Goal: Information Seeking & Learning: Compare options

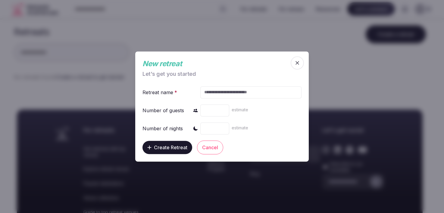
click at [296, 60] on icon "button" at bounding box center [297, 63] width 6 height 6
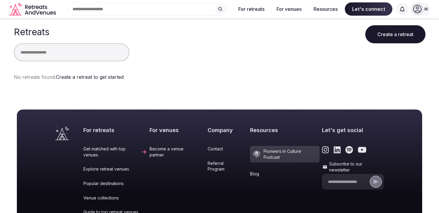
click at [420, 8] on icon at bounding box center [417, 9] width 8 height 8
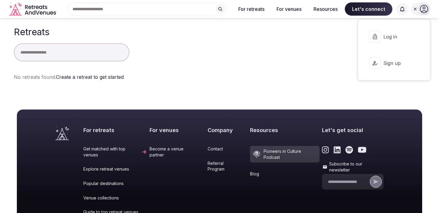
click at [391, 41] on button "Log in" at bounding box center [394, 37] width 62 height 24
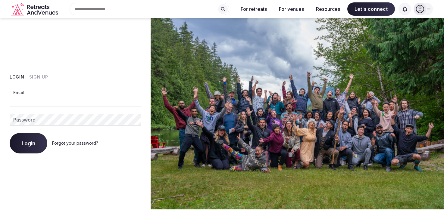
click at [35, 97] on input "Email" at bounding box center [75, 101] width 131 height 12
type input "**********"
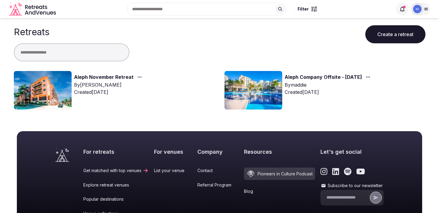
click at [82, 77] on link "Aleph November Retreat" at bounding box center [104, 77] width 60 height 8
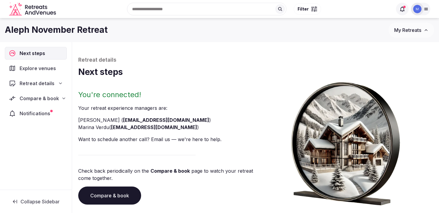
click at [43, 96] on span "Compare & book" at bounding box center [39, 98] width 39 height 7
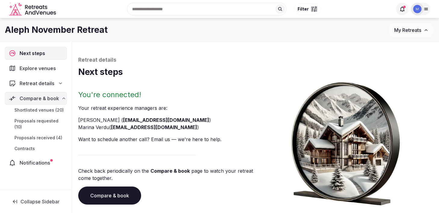
click at [34, 136] on span "Proposals received (4)" at bounding box center [38, 138] width 48 height 6
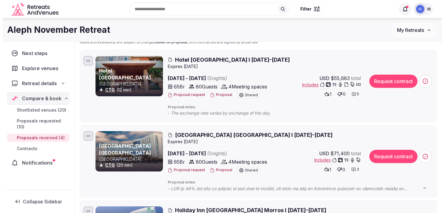
scroll to position [58, 0]
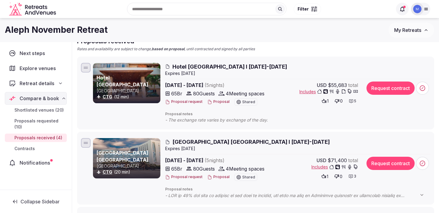
click at [216, 103] on button "Proposal" at bounding box center [218, 101] width 22 height 5
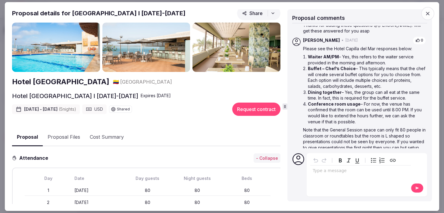
scroll to position [0, 0]
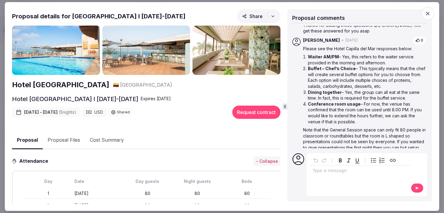
click at [250, 13] on button "Share" at bounding box center [258, 16] width 43 height 14
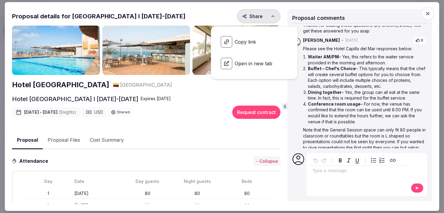
click at [244, 39] on span "Copy link" at bounding box center [254, 41] width 76 height 21
click at [350, 113] on li "Conference room usage – For now, the venue has confirmed that the room can be u…" at bounding box center [367, 112] width 118 height 23
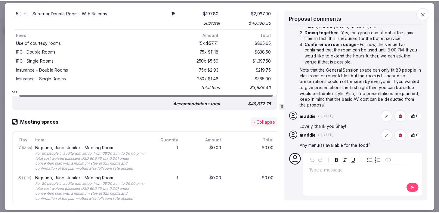
scroll to position [429, 0]
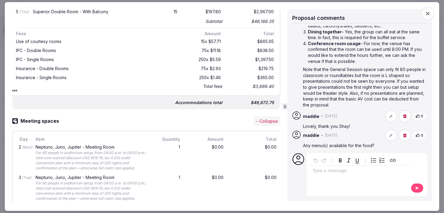
click at [431, 14] on span "button" at bounding box center [427, 13] width 13 height 13
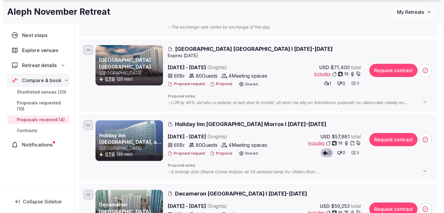
scroll to position [151, 0]
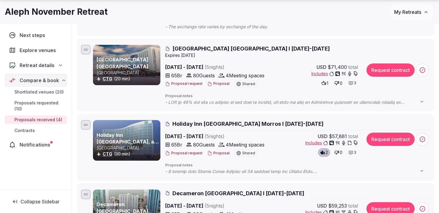
click at [180, 121] on span "Holiday Inn Cartagena Morros I 16-21 Nov 2025" at bounding box center [248, 124] width 151 height 8
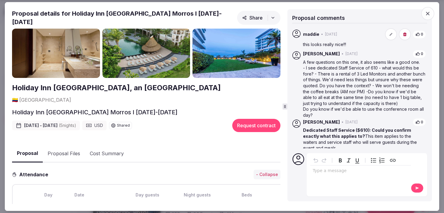
click at [140, 35] on img at bounding box center [146, 53] width 88 height 49
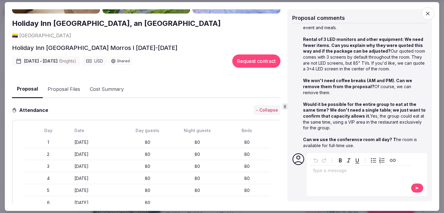
scroll to position [0, 0]
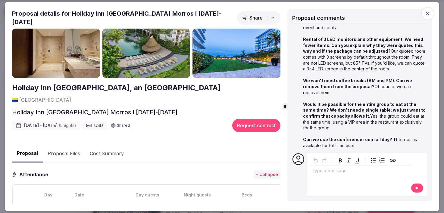
click at [244, 18] on span "Share" at bounding box center [252, 18] width 20 height 6
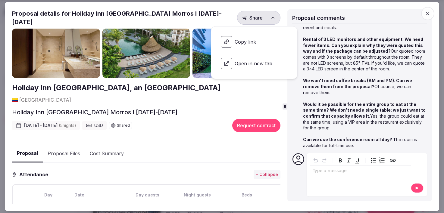
click at [241, 44] on span "Copy link" at bounding box center [254, 41] width 76 height 21
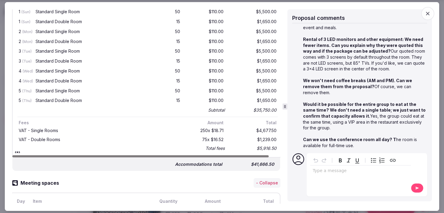
scroll to position [311, 0]
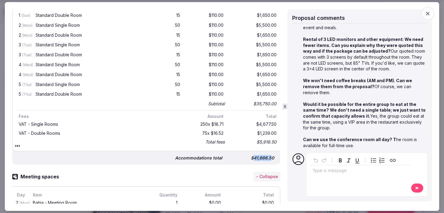
drag, startPoint x: 249, startPoint y: 145, endPoint x: 266, endPoint y: 145, distance: 17.5
click at [266, 154] on div "$41,666.50" at bounding box center [251, 158] width 48 height 8
click at [326, 114] on strong "Would it be possible for the entire group to eat at the same time? We don't nee…" at bounding box center [364, 110] width 123 height 17
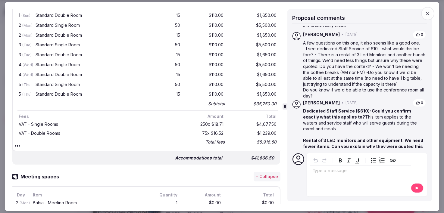
scroll to position [14, 0]
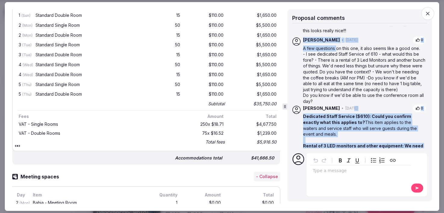
drag, startPoint x: 337, startPoint y: 48, endPoint x: 340, endPoint y: 106, distance: 58.2
click at [340, 106] on div "Shay Tippie • 2 days ago 0 Dedicated Staff Service ($610): Could you confirm ex…" at bounding box center [359, 133] width 135 height 243
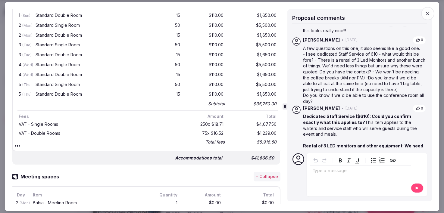
click at [340, 93] on p "Do you know if we'd be able to use the conference room all day?" at bounding box center [364, 98] width 123 height 12
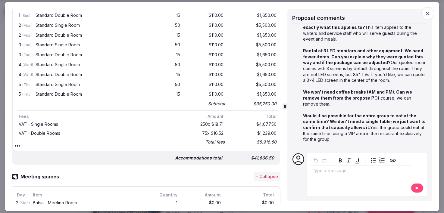
scroll to position [121, 0]
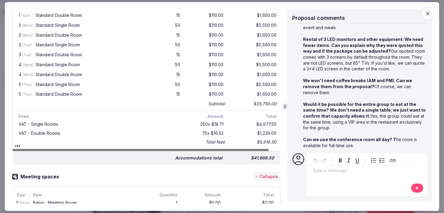
click at [378, 116] on p "Would it be possible for the entire group to eat at the same time? We don't nee…" at bounding box center [364, 116] width 123 height 30
click at [340, 171] on p "editable markdown" at bounding box center [361, 171] width 96 height 6
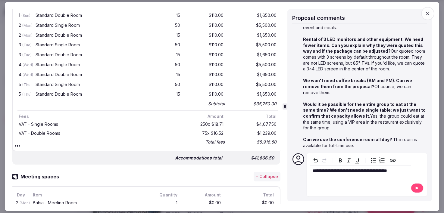
click at [412, 188] on button at bounding box center [417, 188] width 13 height 10
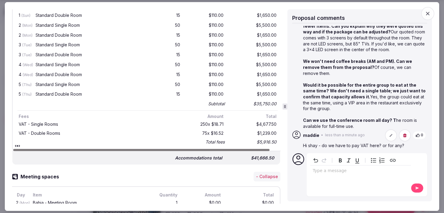
scroll to position [0, 7]
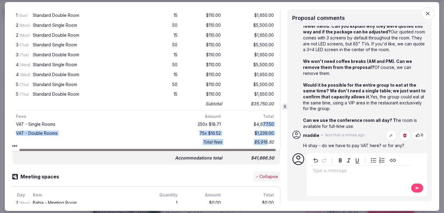
drag, startPoint x: 259, startPoint y: 111, endPoint x: 261, endPoint y: 125, distance: 14.1
click at [262, 125] on div "VAT - Single Rooms 250 x $18.71 $4,677.50 VAT - Double Rooms 75 x $16.52 $1,239…" at bounding box center [145, 133] width 260 height 26
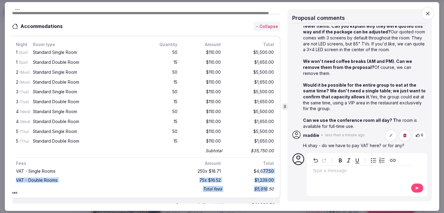
scroll to position [285, 0]
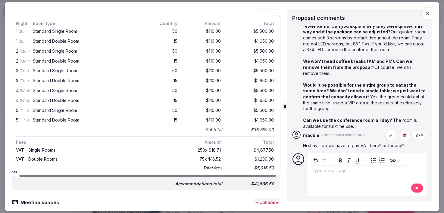
drag, startPoint x: 251, startPoint y: 153, endPoint x: 267, endPoint y: 153, distance: 16.3
click at [267, 164] on div "$5,916.50" at bounding box center [251, 168] width 48 height 8
drag, startPoint x: 268, startPoint y: 154, endPoint x: 254, endPoint y: 154, distance: 14.8
click at [254, 164] on div "$5,916.50" at bounding box center [251, 168] width 48 height 8
copy div "5,916.50"
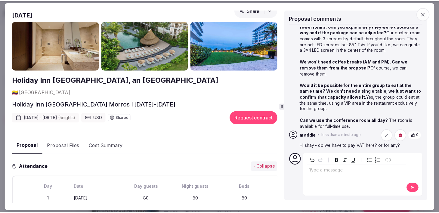
scroll to position [0, 0]
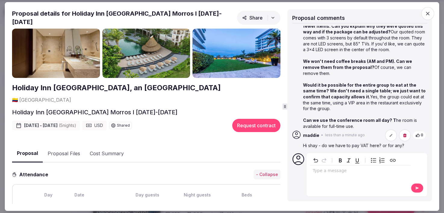
click at [427, 14] on icon "button" at bounding box center [428, 14] width 4 height 4
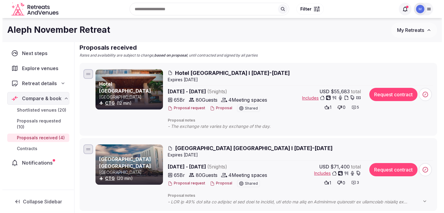
scroll to position [49, 0]
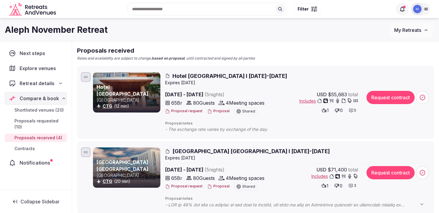
click at [203, 76] on span "Hotel Capilla del Mar I 16-21 Nov 2025" at bounding box center [230, 76] width 115 height 8
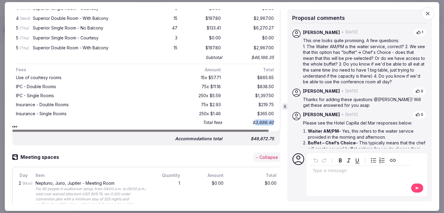
scroll to position [0, 7]
drag, startPoint x: 257, startPoint y: 122, endPoint x: 280, endPoint y: 122, distance: 22.6
click at [280, 122] on div "Proposal details for Hotel Capilla del Mar I 16-21 Nov 2025 Share Hotel Capilla…" at bounding box center [147, 106] width 270 height 194
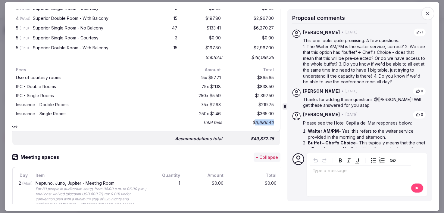
copy div "3,686.40"
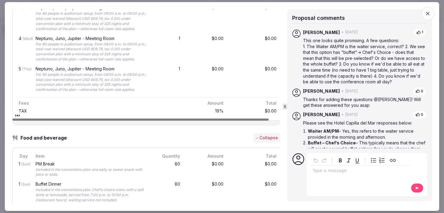
scroll to position [589, 0]
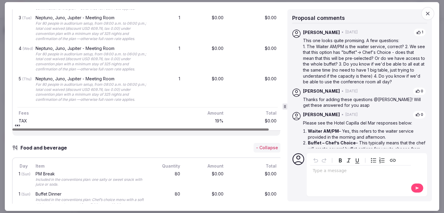
drag, startPoint x: 29, startPoint y: 123, endPoint x: 23, endPoint y: 123, distance: 5.1
click at [23, 123] on div "TAX" at bounding box center [99, 121] width 164 height 7
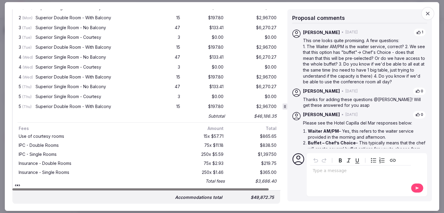
scroll to position [335, 0]
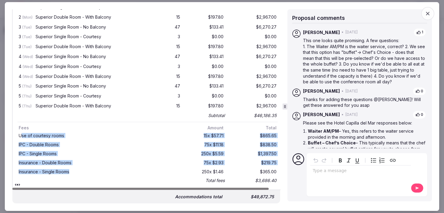
drag, startPoint x: 21, startPoint y: 137, endPoint x: 71, endPoint y: 170, distance: 59.7
click at [71, 170] on div "Use of courtesy rooms 15 x $57.71 $865.65 IPC - Double Rooms 75 x $11.18 $838.5…" at bounding box center [147, 158] width 260 height 54
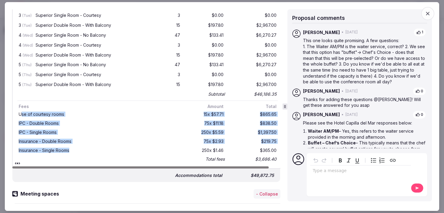
scroll to position [0, 7]
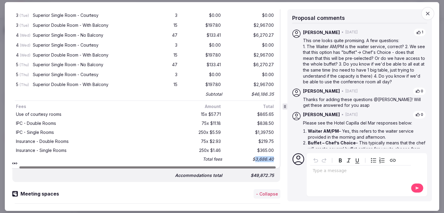
drag, startPoint x: 271, startPoint y: 157, endPoint x: 252, endPoint y: 157, distance: 18.7
click at [252, 157] on div "Night Room type Quantity Amount Total 1 (Sun) Superior Single Room - No Balcony…" at bounding box center [144, 49] width 271 height 239
copy div "3,686.40"
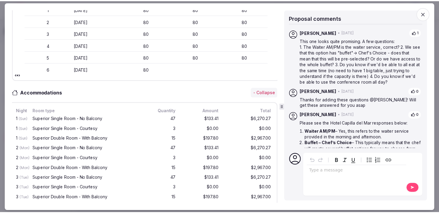
scroll to position [145, 0]
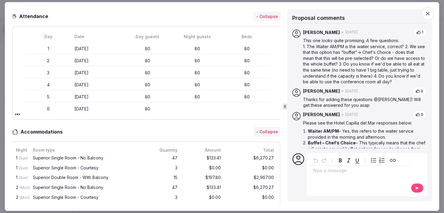
click at [426, 14] on icon "button" at bounding box center [428, 14] width 6 height 6
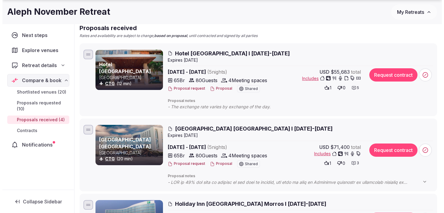
scroll to position [89, 0]
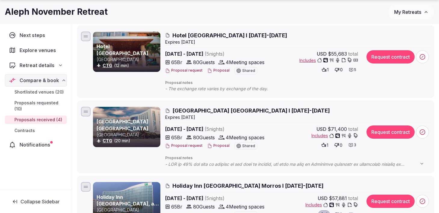
click at [227, 108] on span "Hotel Almirante Cartagena I 16-21 Nov 2025" at bounding box center [251, 111] width 157 height 8
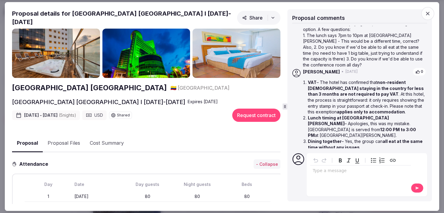
scroll to position [45, 0]
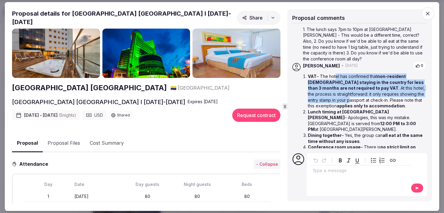
drag, startPoint x: 334, startPoint y: 77, endPoint x: 350, endPoint y: 102, distance: 29.4
click at [350, 102] on li "VAT – The hotel has confirmed that non-resident foreigners staying in the count…" at bounding box center [367, 91] width 118 height 36
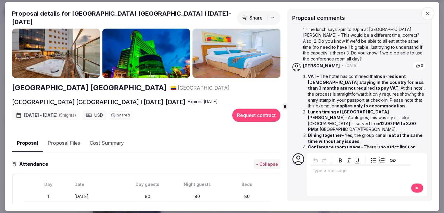
click at [334, 89] on strong "non-resident foreigners staying in the country for less than 3 months are not r…" at bounding box center [366, 82] width 116 height 17
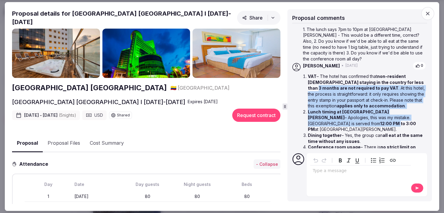
drag, startPoint x: 325, startPoint y: 89, endPoint x: 388, endPoint y: 118, distance: 69.8
click at [388, 118] on ol "VAT – The hotel has confirmed that non-resident foreigners staying in the count…" at bounding box center [364, 129] width 123 height 112
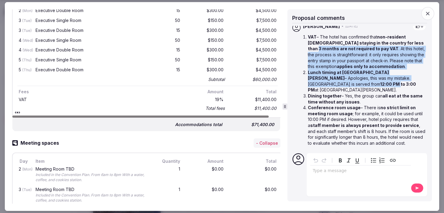
scroll to position [325, 0]
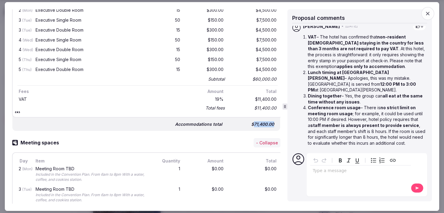
drag, startPoint x: 250, startPoint y: 120, endPoint x: 272, endPoint y: 120, distance: 22.0
click at [272, 120] on div "Accommodations total $71,400.00" at bounding box center [146, 122] width 268 height 18
copy div "71,400.00"
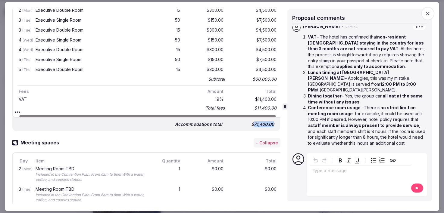
scroll to position [0, 7]
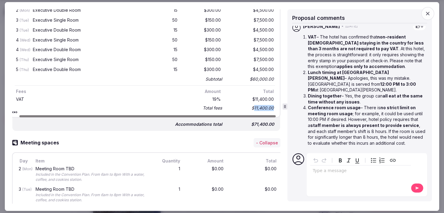
click at [250, 105] on div "Night Room type Quantity Amount Total 1 (Sun) Executive Single Room 50 $150.00 …" at bounding box center [144, 41] width 271 height 154
copy div "11,400.00"
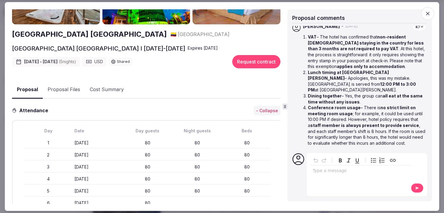
scroll to position [0, 0]
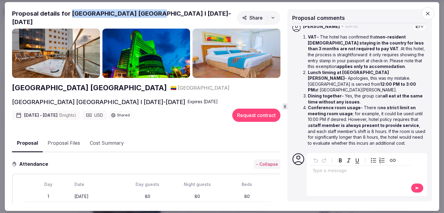
click at [71, 17] on h2 "Proposal details for Hotel Almirante Cartagena I 16-21 Nov 2025" at bounding box center [123, 17] width 223 height 17
copy h2 "Hotel Almirante Cartagena"
click at [242, 16] on icon "button" at bounding box center [244, 17] width 5 height 5
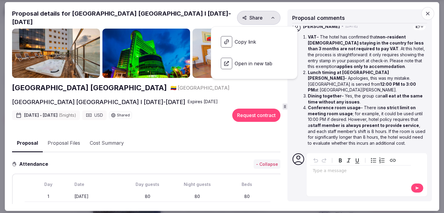
click at [243, 42] on span "Copy link" at bounding box center [254, 41] width 76 height 21
click at [149, 17] on h2 "Proposal details for Hotel Almirante Cartagena I 16-21 Nov 2025" at bounding box center [123, 17] width 223 height 17
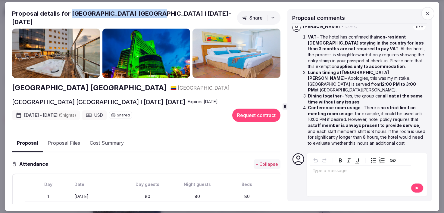
drag, startPoint x: 148, startPoint y: 17, endPoint x: 70, endPoint y: 19, distance: 77.7
click at [70, 19] on h2 "Proposal details for Hotel Almirante Cartagena I 16-21 Nov 2025" at bounding box center [123, 17] width 223 height 17
copy h2 "Hotel Almirante Cartagena"
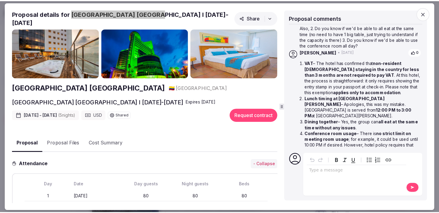
scroll to position [53, 0]
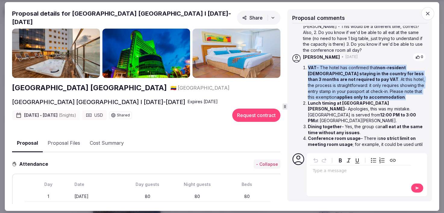
drag, startPoint x: 415, startPoint y: 98, endPoint x: 309, endPoint y: 68, distance: 110.3
click at [309, 68] on li "VAT – The hotel has confirmed that non-resident foreigners staying in the count…" at bounding box center [367, 83] width 118 height 36
copy li "AT – The hotel has confirmed that non-resident foreigners staying in the countr…"
click at [308, 67] on li "VAT – The hotel has confirmed that non-resident foreigners staying in the count…" at bounding box center [367, 83] width 118 height 36
copy li "VAT – The hotel has confirmed that non-resident foreigners staying in the count…"
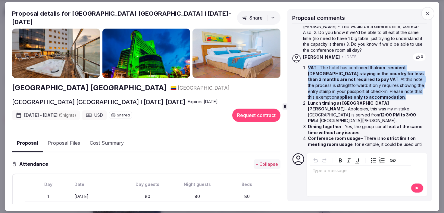
click at [430, 14] on icon "button" at bounding box center [428, 14] width 6 height 6
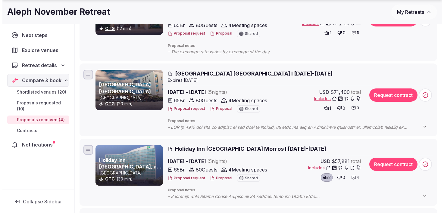
scroll to position [128, 0]
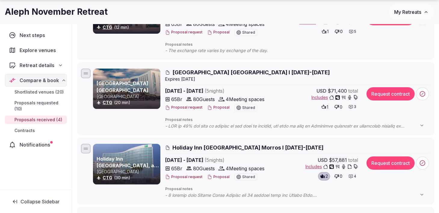
drag, startPoint x: 334, startPoint y: 160, endPoint x: 348, endPoint y: 160, distance: 13.8
click at [348, 160] on div "USD $57,881 total" at bounding box center [338, 160] width 40 height 7
drag, startPoint x: 348, startPoint y: 160, endPoint x: 334, endPoint y: 160, distance: 14.2
click at [334, 160] on div "USD $57,881 total" at bounding box center [338, 160] width 40 height 7
drag, startPoint x: 334, startPoint y: 160, endPoint x: 346, endPoint y: 160, distance: 12.3
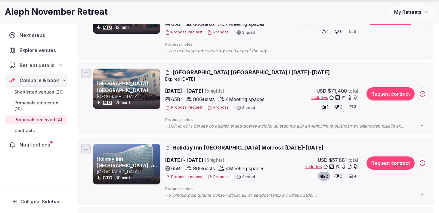
click at [346, 160] on span "$57,881" at bounding box center [338, 160] width 18 height 7
click at [260, 148] on span "Holiday Inn Cartagena Morros I 16-21 Nov 2025" at bounding box center [248, 148] width 151 height 8
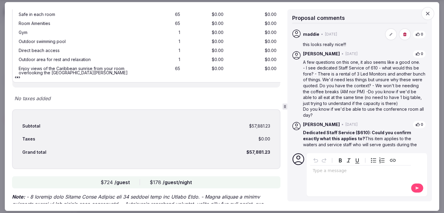
scroll to position [1324, 0]
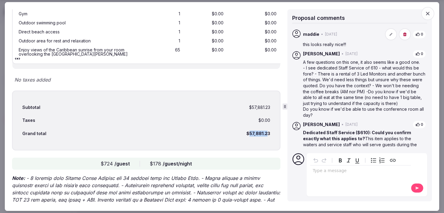
drag, startPoint x: 246, startPoint y: 118, endPoint x: 266, endPoint y: 119, distance: 19.9
click at [265, 131] on div "$57,881.23" at bounding box center [258, 134] width 24 height 6
copy div "57,881.23"
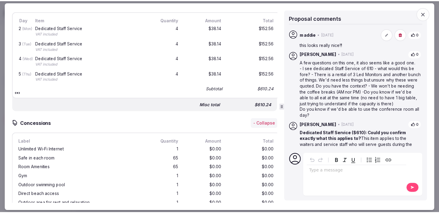
scroll to position [1117, 0]
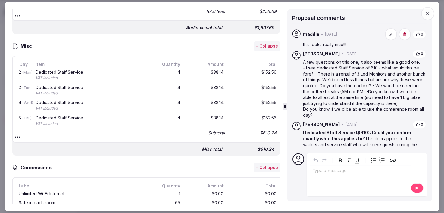
click at [427, 13] on icon "button" at bounding box center [428, 14] width 4 height 4
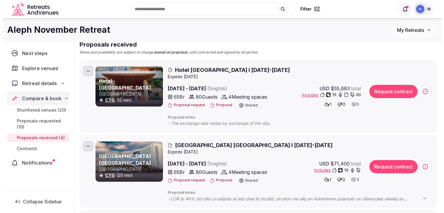
scroll to position [54, 0]
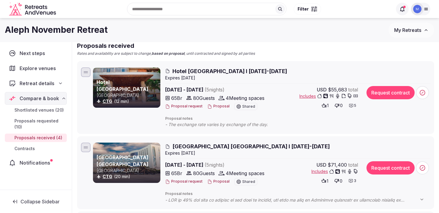
click at [223, 70] on span "Hotel Capilla del Mar I 16-21 Nov 2025" at bounding box center [230, 71] width 115 height 8
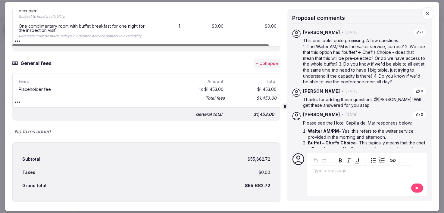
scroll to position [1871, 0]
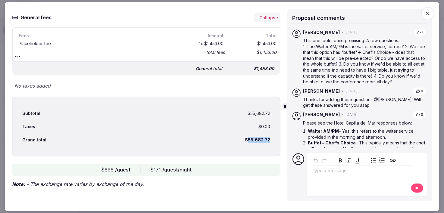
drag, startPoint x: 265, startPoint y: 137, endPoint x: 244, endPoint y: 138, distance: 20.5
click at [244, 138] on div "Subtotal $55,682.72 Taxes $0.00 Grand total $55,682.72" at bounding box center [146, 127] width 268 height 60
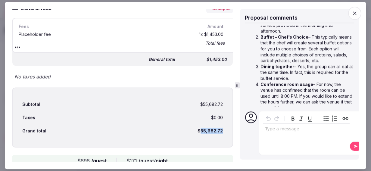
scroll to position [206, 0]
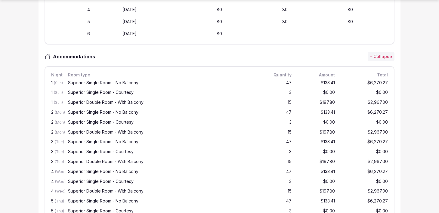
scroll to position [382, 0]
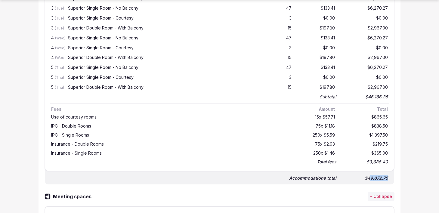
drag, startPoint x: 388, startPoint y: 177, endPoint x: 370, endPoint y: 177, distance: 18.4
click at [370, 177] on div "$49,872.75" at bounding box center [365, 178] width 48 height 8
click at [369, 176] on div "$49,872.75" at bounding box center [365, 178] width 48 height 8
copy div "49,872.75"
